Goal: Book appointment/travel/reservation

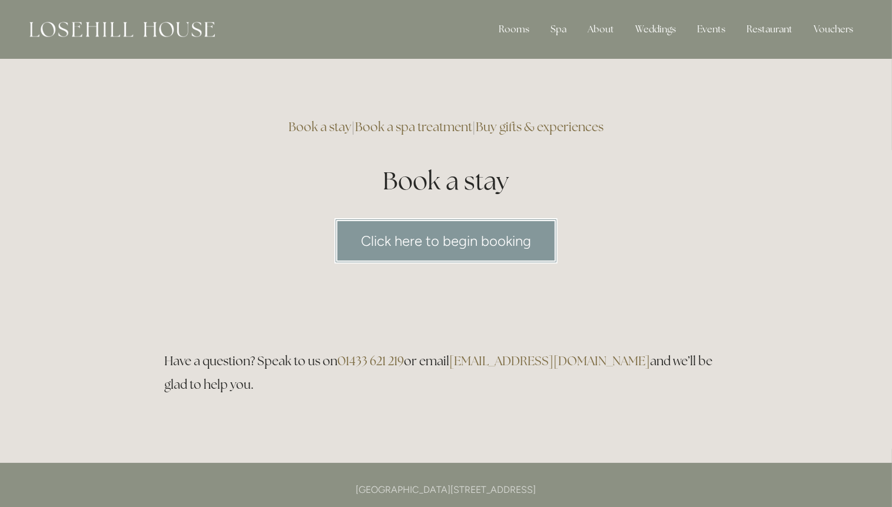
click at [478, 237] on link "Click here to begin booking" at bounding box center [445, 240] width 223 height 45
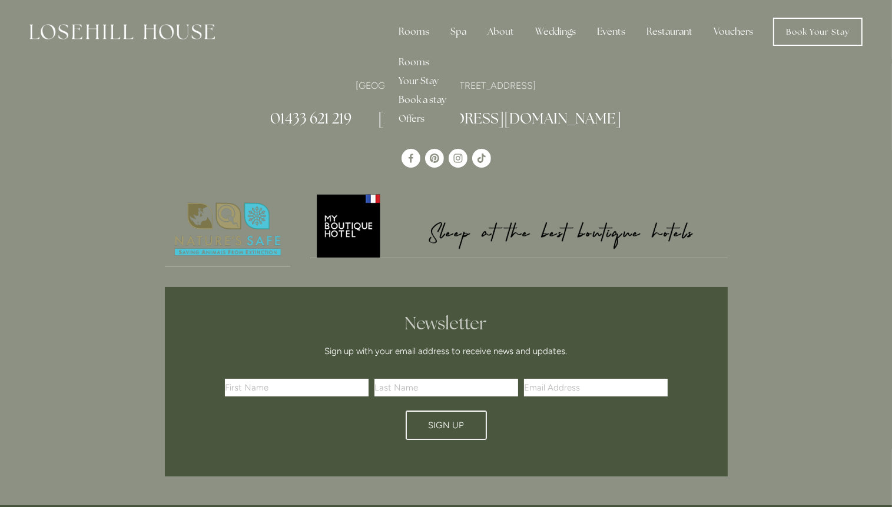
click at [416, 27] on div "Rooms" at bounding box center [413, 32] width 49 height 24
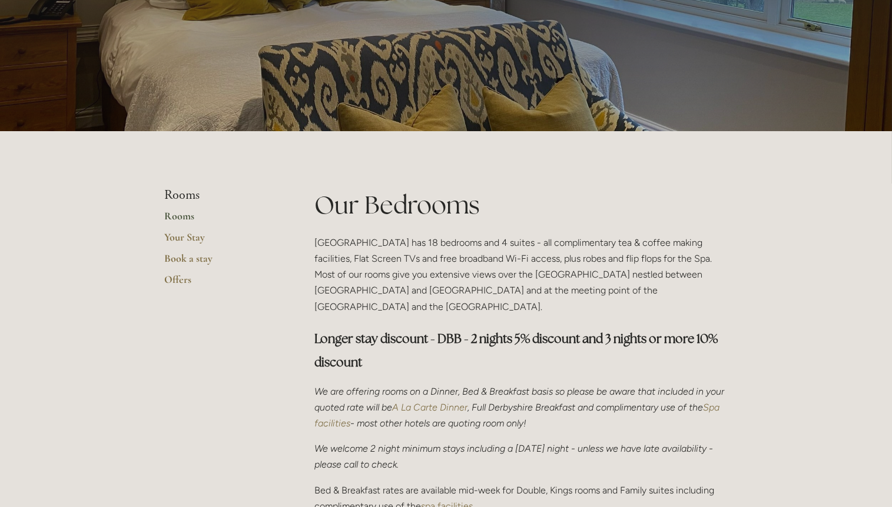
scroll to position [118, 0]
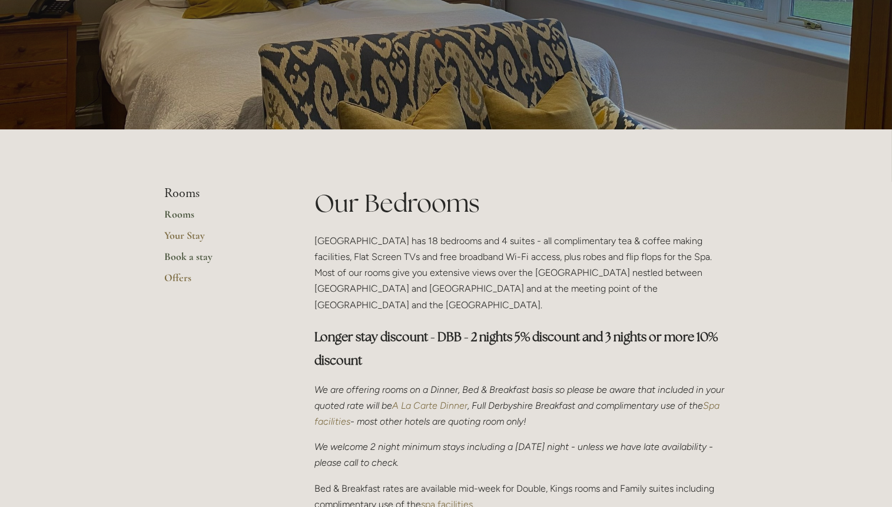
click at [207, 262] on link "Book a stay" at bounding box center [221, 260] width 112 height 21
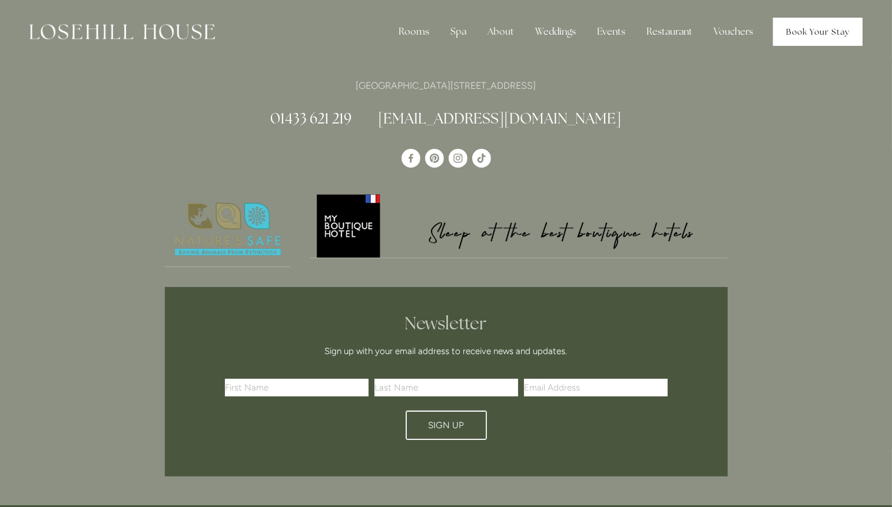
click at [809, 23] on link "Book Your Stay" at bounding box center [817, 32] width 89 height 28
click at [363, 245] on img at bounding box center [518, 224] width 417 height 65
